Goal: Communication & Community: Answer question/provide support

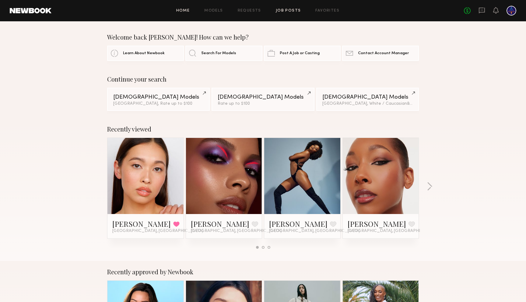
click at [295, 10] on link "Job Posts" at bounding box center [288, 11] width 25 height 4
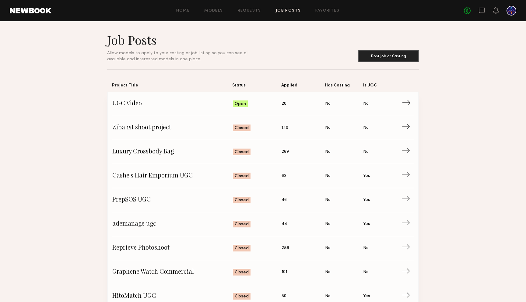
click at [134, 103] on span "UGC Video" at bounding box center [172, 103] width 121 height 9
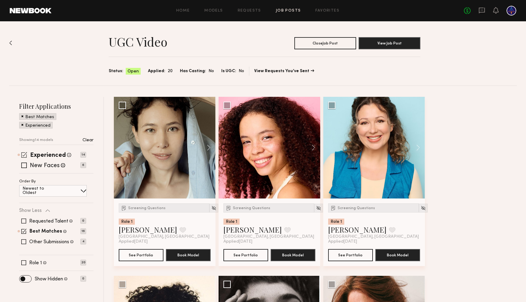
click at [23, 153] on span at bounding box center [24, 155] width 6 height 6
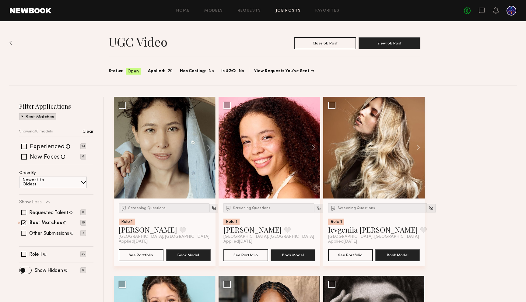
click at [24, 224] on span at bounding box center [23, 222] width 5 height 5
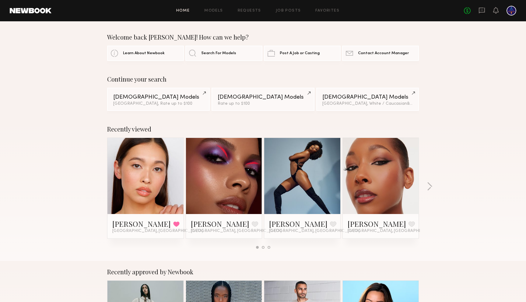
click at [278, 13] on div "Home Models Requests Job Posts Favorites Sign Out No fees up to $5,000" at bounding box center [283, 11] width 465 height 10
click at [281, 12] on link "Job Posts" at bounding box center [288, 11] width 25 height 4
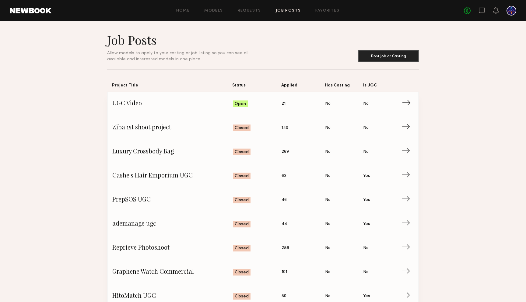
click at [138, 105] on span "UGC Video" at bounding box center [172, 103] width 121 height 9
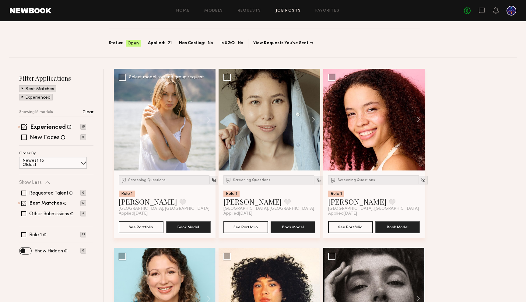
scroll to position [31, 0]
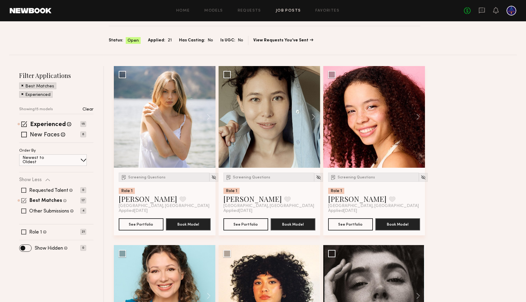
click at [24, 200] on span at bounding box center [23, 200] width 5 height 5
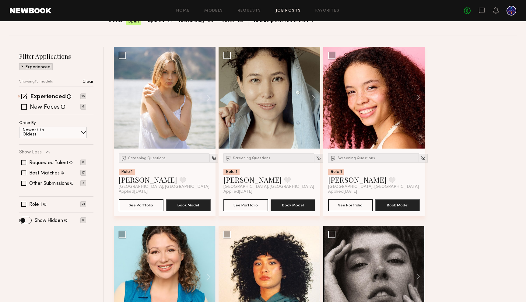
scroll to position [49, 0]
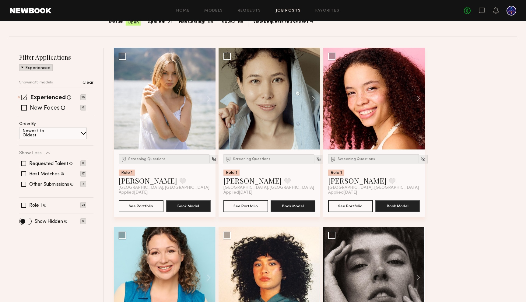
click at [26, 99] on span at bounding box center [24, 97] width 6 height 6
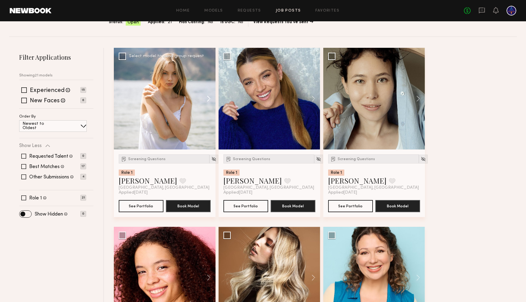
click at [206, 99] on button at bounding box center [205, 99] width 19 height 102
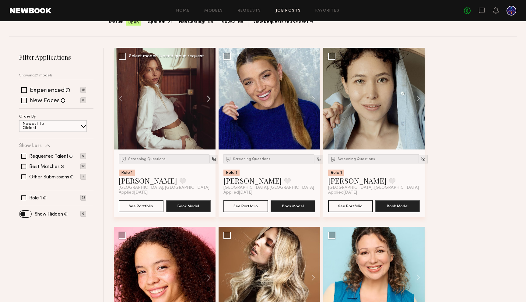
click at [207, 99] on button at bounding box center [205, 99] width 19 height 102
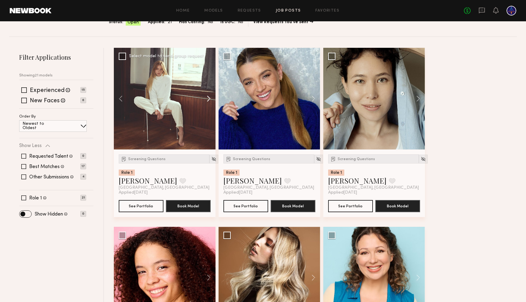
click at [207, 99] on button at bounding box center [205, 99] width 19 height 102
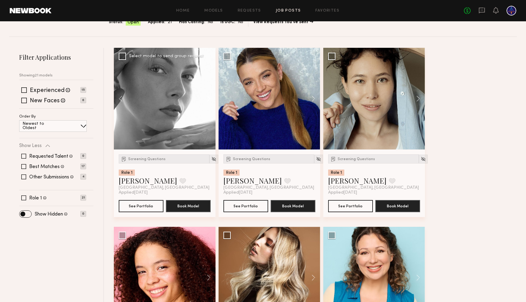
click at [207, 99] on button at bounding box center [205, 99] width 19 height 102
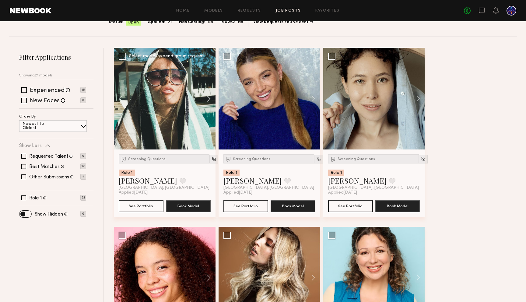
click at [207, 99] on button at bounding box center [205, 99] width 19 height 102
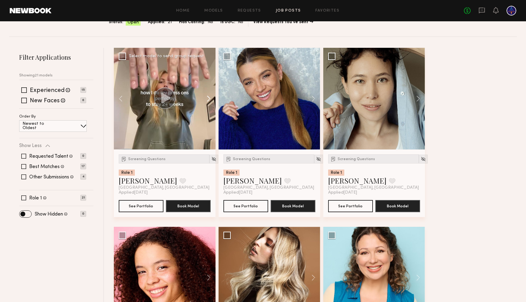
click at [207, 99] on button at bounding box center [205, 99] width 19 height 102
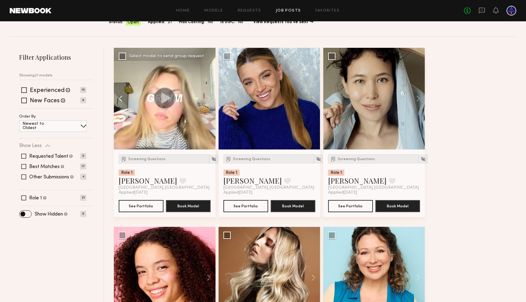
click at [123, 101] on button at bounding box center [123, 99] width 19 height 102
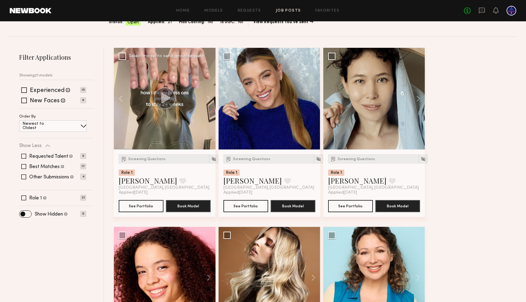
click at [158, 99] on circle at bounding box center [165, 98] width 22 height 22
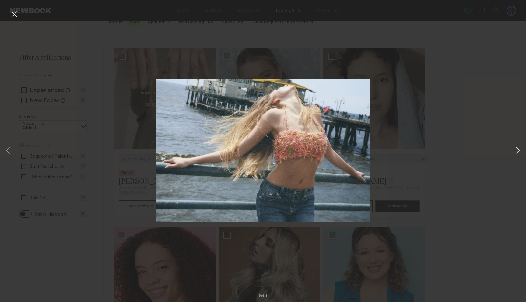
click at [517, 150] on button at bounding box center [518, 151] width 7 height 242
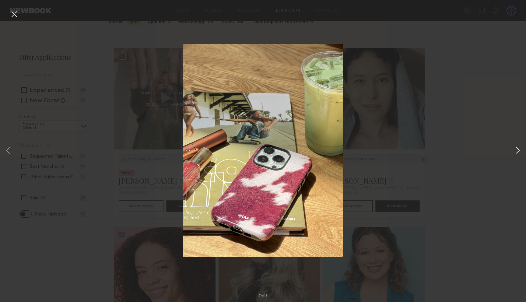
click at [519, 149] on button at bounding box center [518, 151] width 7 height 242
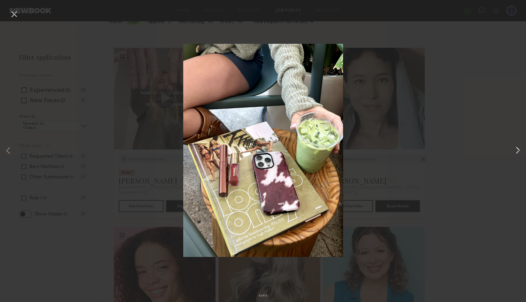
click at [516, 148] on button at bounding box center [518, 151] width 7 height 242
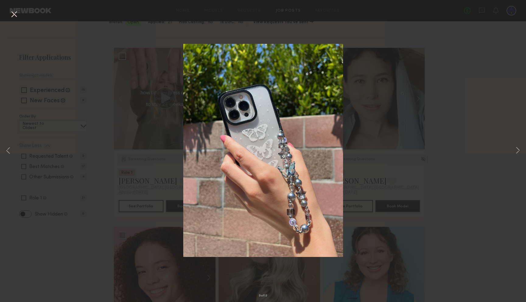
click at [15, 15] on button at bounding box center [14, 14] width 10 height 11
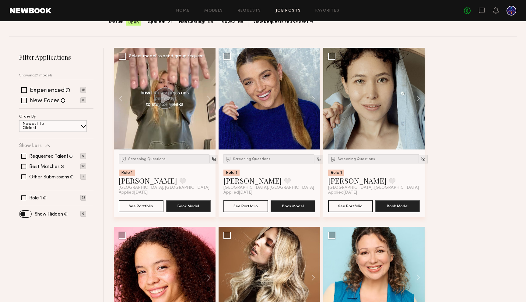
click at [160, 91] on circle at bounding box center [165, 98] width 22 height 22
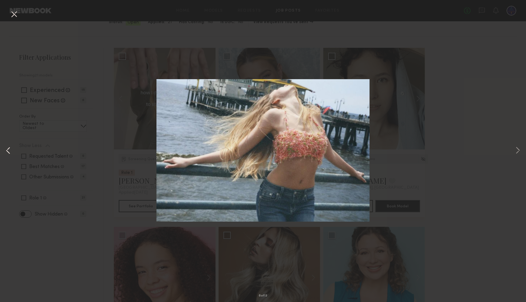
click at [7, 150] on button at bounding box center [8, 151] width 7 height 242
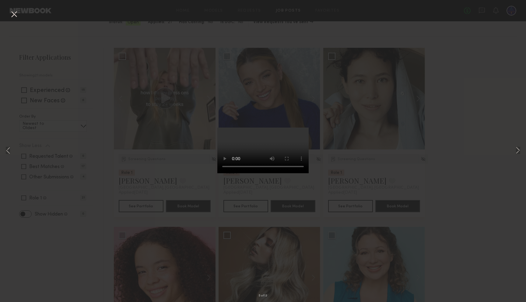
click at [458, 165] on div "5 of 13" at bounding box center [263, 151] width 526 height 302
click at [12, 12] on button at bounding box center [14, 14] width 10 height 11
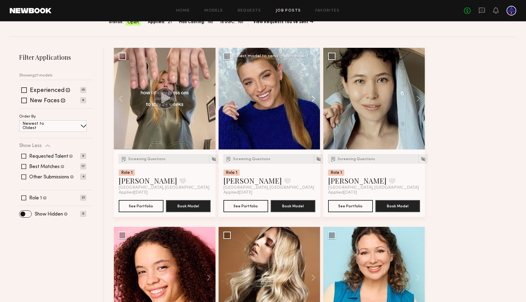
click at [307, 98] on button at bounding box center [310, 99] width 19 height 102
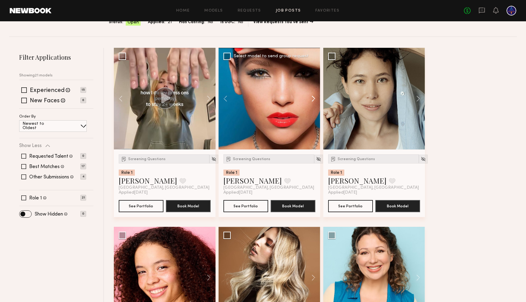
click at [307, 98] on button at bounding box center [310, 99] width 19 height 102
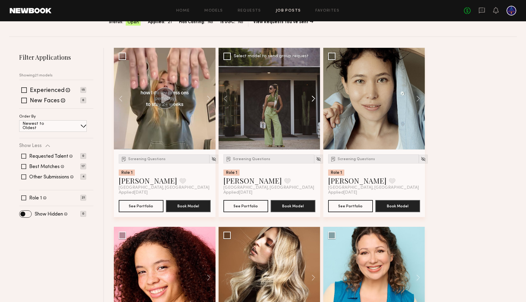
click at [307, 98] on button at bounding box center [310, 99] width 19 height 102
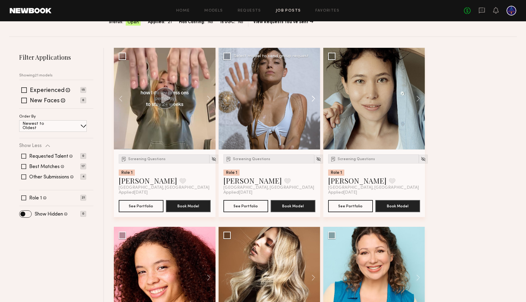
click at [307, 98] on button at bounding box center [310, 99] width 19 height 102
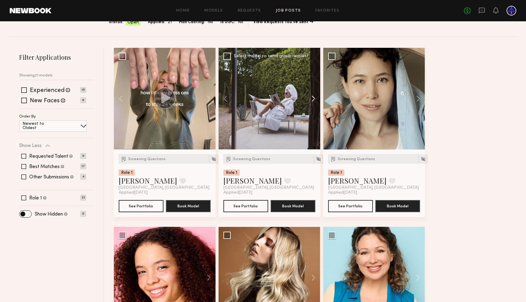
click at [307, 98] on button at bounding box center [310, 99] width 19 height 102
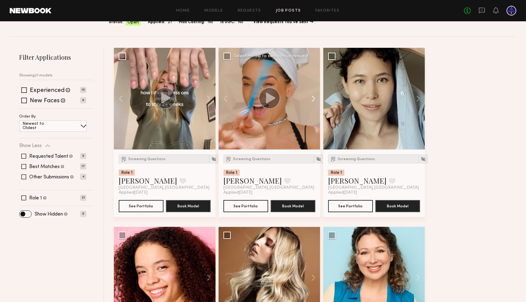
click at [307, 98] on button at bounding box center [310, 99] width 19 height 102
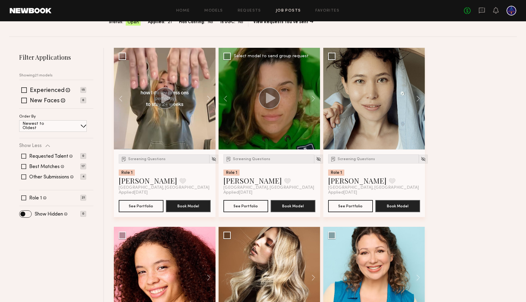
click at [271, 93] on circle at bounding box center [270, 98] width 22 height 22
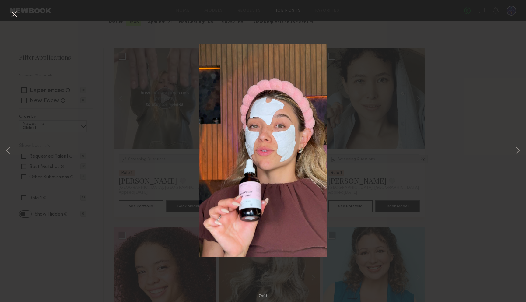
drag, startPoint x: 9, startPoint y: 150, endPoint x: 24, endPoint y: 153, distance: 16.0
click at [9, 150] on button at bounding box center [8, 151] width 7 height 242
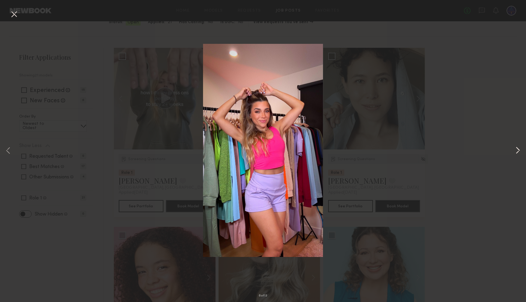
click at [517, 150] on button at bounding box center [518, 151] width 7 height 242
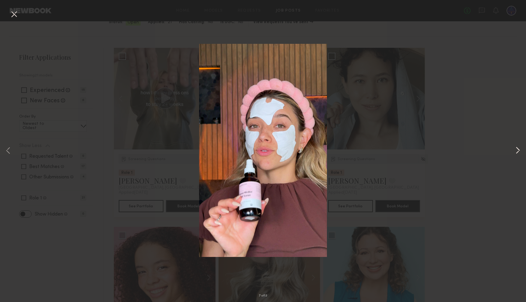
click at [516, 149] on button at bounding box center [518, 151] width 7 height 242
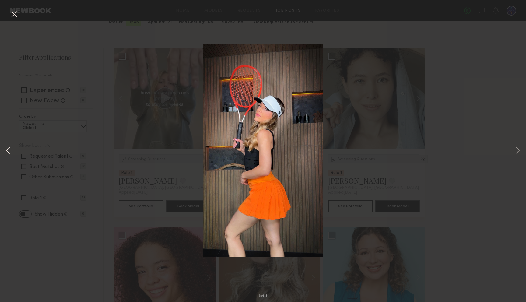
click at [8, 151] on button at bounding box center [8, 151] width 7 height 242
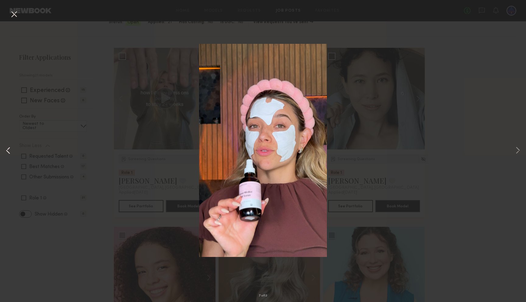
click at [8, 151] on button at bounding box center [8, 151] width 7 height 242
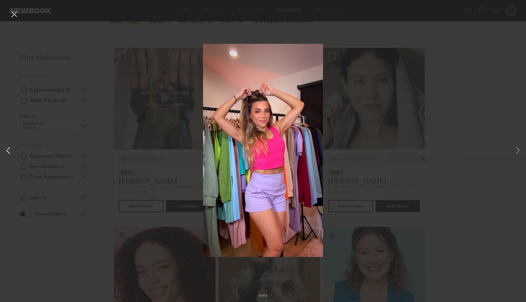
click at [8, 151] on button at bounding box center [8, 151] width 7 height 242
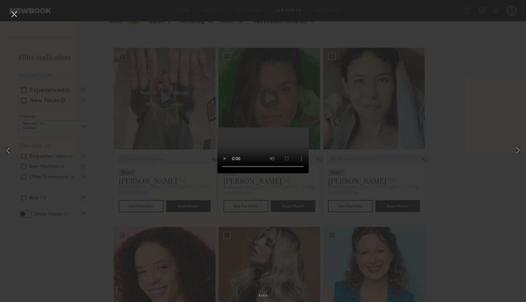
click at [464, 90] on div "5 of 13" at bounding box center [263, 151] width 526 height 302
click at [14, 15] on button at bounding box center [14, 14] width 10 height 11
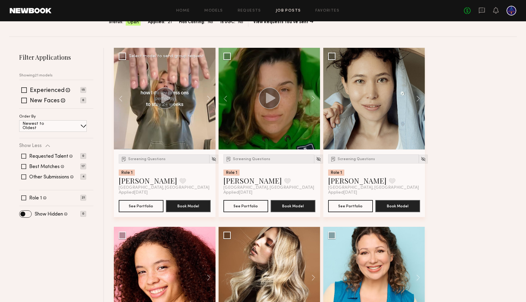
click at [165, 95] on icon at bounding box center [165, 98] width 9 height 11
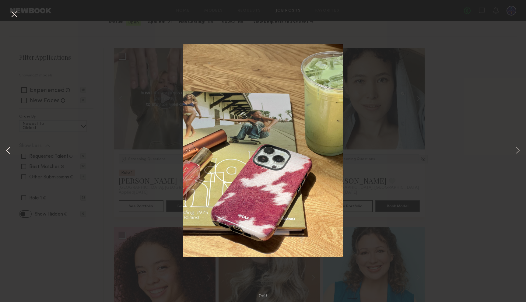
click at [7, 150] on button at bounding box center [8, 151] width 7 height 242
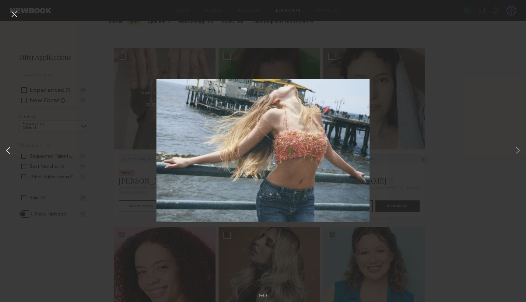
click at [7, 150] on button at bounding box center [8, 151] width 7 height 242
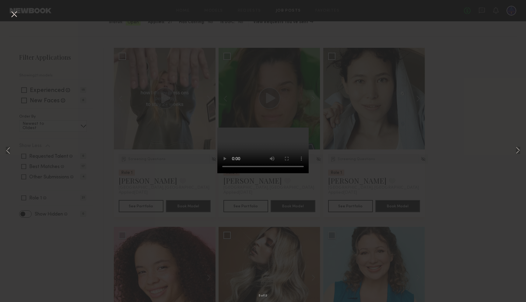
click at [10, 14] on button at bounding box center [14, 14] width 10 height 11
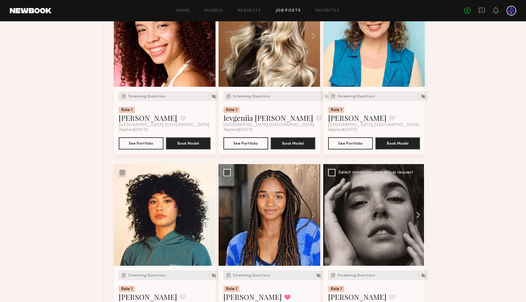
scroll to position [285, 0]
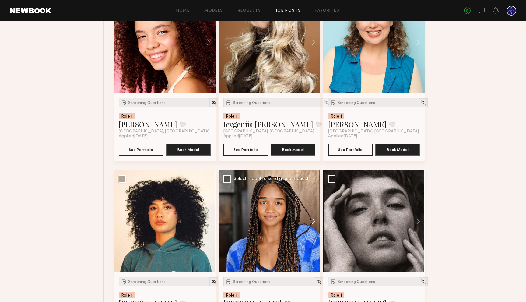
click at [309, 224] on button at bounding box center [310, 222] width 19 height 102
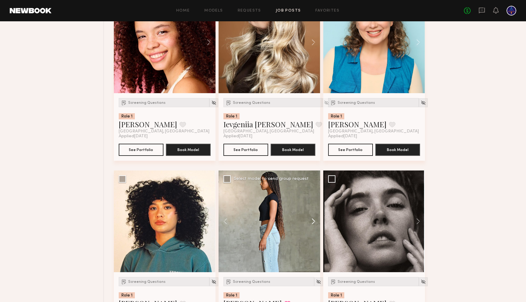
click at [309, 224] on button at bounding box center [310, 222] width 19 height 102
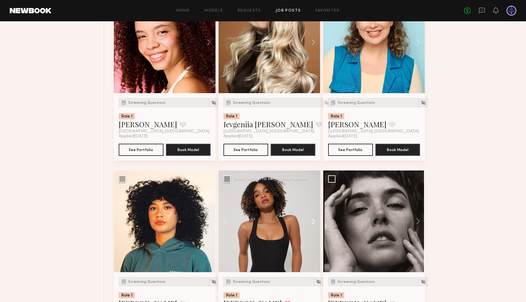
click at [310, 224] on button at bounding box center [310, 222] width 19 height 102
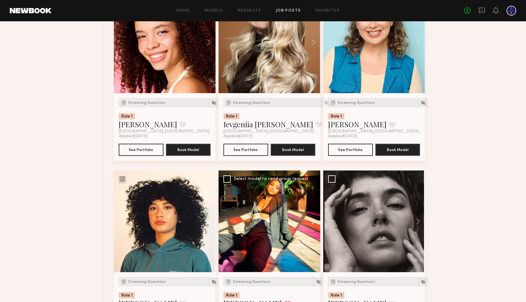
click at [310, 224] on button at bounding box center [310, 222] width 19 height 102
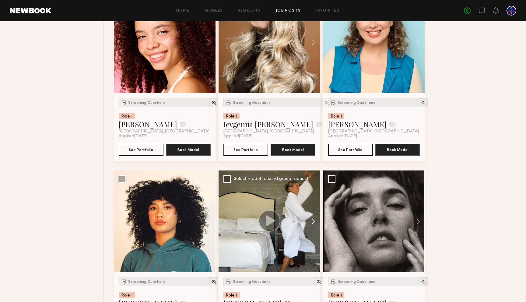
click at [307, 214] on button at bounding box center [310, 222] width 19 height 102
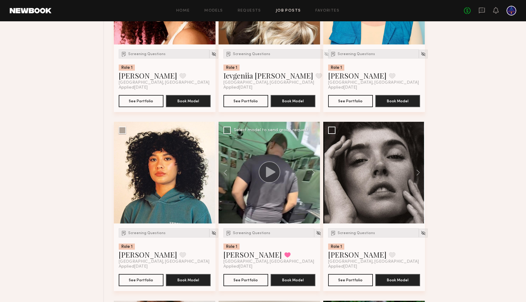
scroll to position [331, 0]
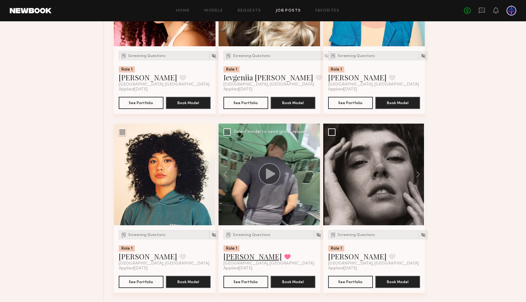
click at [238, 257] on link "Jayla L." at bounding box center [253, 257] width 58 height 10
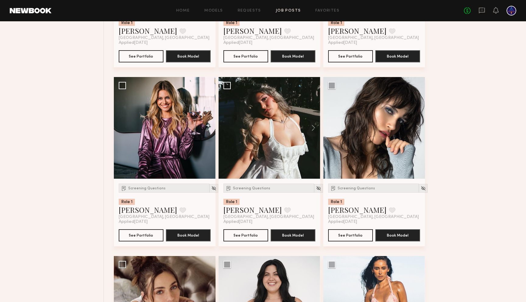
scroll to position [1049, 0]
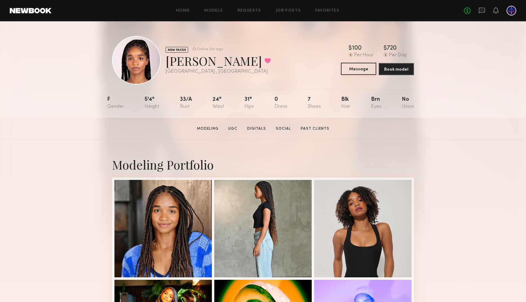
click at [363, 70] on button "Message" at bounding box center [358, 69] width 35 height 12
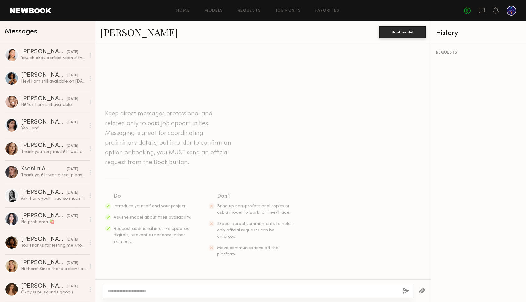
click at [229, 288] on div at bounding box center [258, 291] width 311 height 15
click at [226, 292] on textarea at bounding box center [253, 291] width 290 height 6
click at [192, 290] on textarea "**********" at bounding box center [253, 291] width 290 height 6
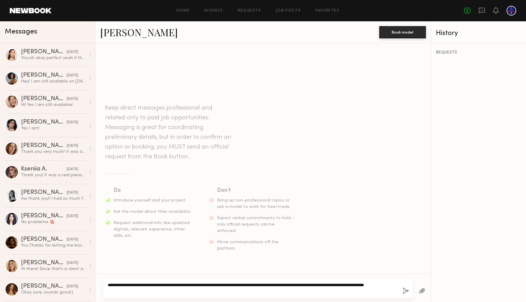
click at [149, 292] on textarea "**********" at bounding box center [253, 288] width 290 height 12
type textarea "**********"
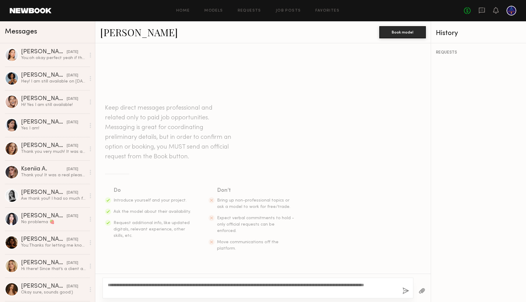
click at [402, 292] on div "**********" at bounding box center [258, 288] width 311 height 21
click at [404, 292] on button "button" at bounding box center [406, 292] width 7 height 8
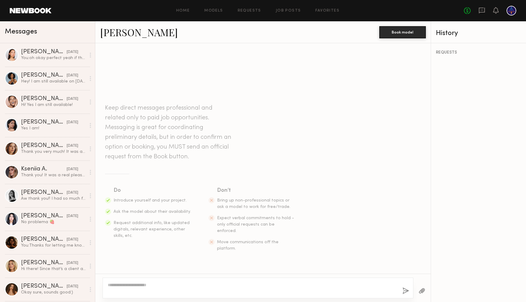
scroll to position [33, 0]
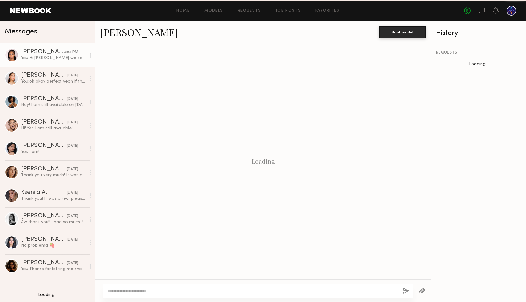
scroll to position [33, 0]
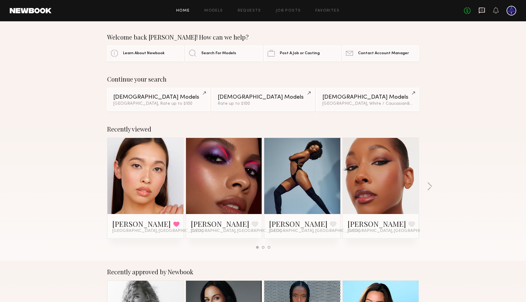
click at [483, 10] on icon at bounding box center [482, 10] width 7 height 7
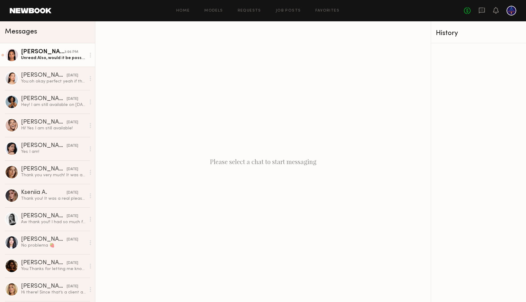
click at [62, 58] on div "Unread: Also, would it be possible to be provided a copy of the final product f…" at bounding box center [53, 58] width 65 height 6
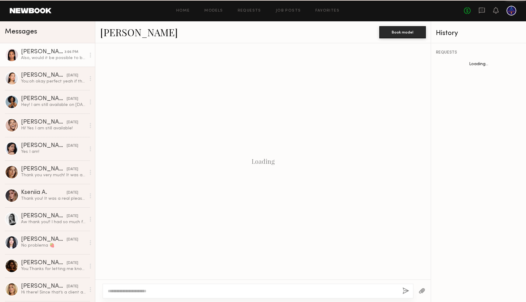
scroll to position [94, 0]
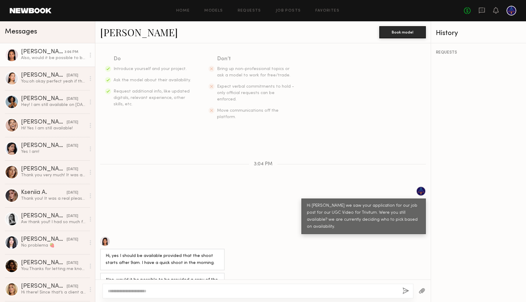
click at [214, 291] on textarea at bounding box center [253, 291] width 290 height 6
click at [215, 292] on textarea "**********" at bounding box center [253, 291] width 290 height 6
drag, startPoint x: 191, startPoint y: 292, endPoint x: 165, endPoint y: 293, distance: 25.3
click at [165, 292] on textarea "**********" at bounding box center [253, 291] width 290 height 6
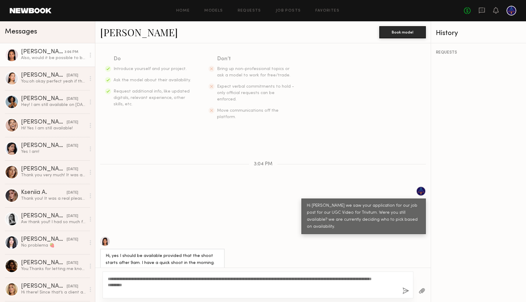
scroll to position [90, 0]
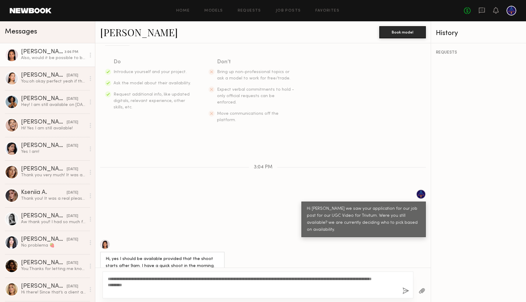
click at [180, 289] on textarea "**********" at bounding box center [253, 285] width 290 height 18
click at [182, 285] on textarea "**********" at bounding box center [253, 285] width 290 height 18
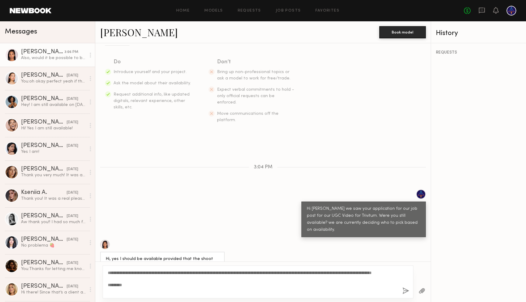
type textarea "**********"
click at [404, 289] on button "button" at bounding box center [406, 292] width 7 height 8
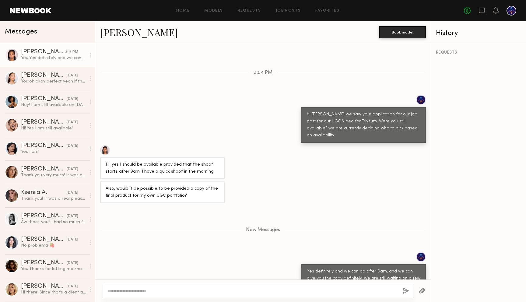
scroll to position [203, 0]
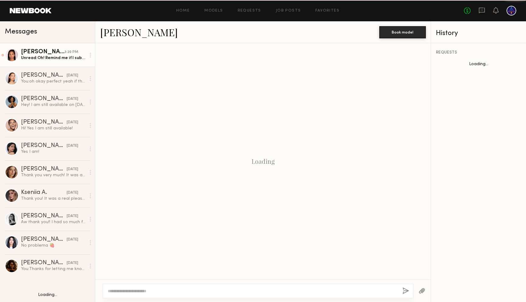
scroll to position [264, 0]
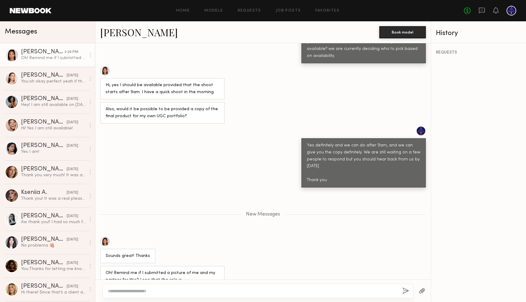
click at [165, 288] on textarea at bounding box center [253, 291] width 290 height 6
type textarea "**********"
click at [407, 292] on button "button" at bounding box center [406, 292] width 7 height 8
